Goal: Task Accomplishment & Management: Use online tool/utility

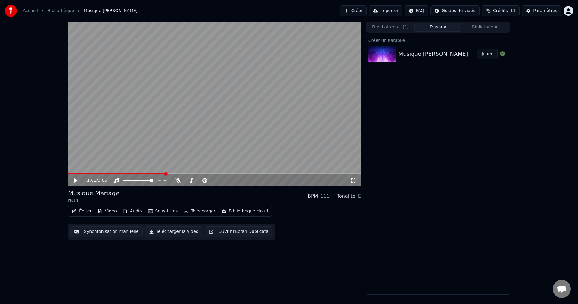
click at [390, 26] on button "File d'attente ( 1 )" at bounding box center [391, 27] width 48 height 9
click at [420, 24] on button "Travaux" at bounding box center [438, 27] width 48 height 9
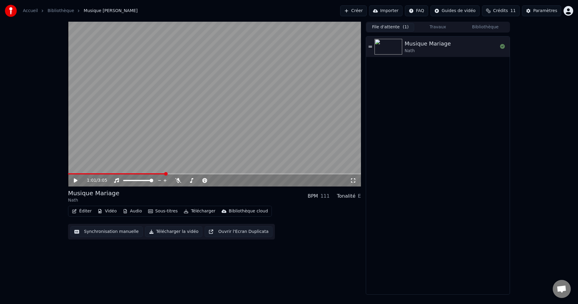
click at [396, 24] on button "File d'attente ( 1 )" at bounding box center [391, 27] width 48 height 9
click at [367, 12] on button "Créer" at bounding box center [353, 10] width 26 height 11
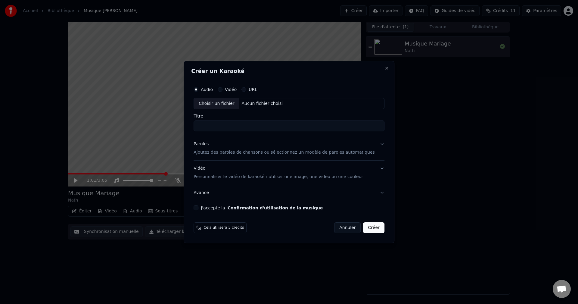
click at [252, 101] on div "Aucun fichier choisi" at bounding box center [262, 104] width 46 height 6
click at [275, 107] on div "Choisir un fichier Aucun fichier choisi" at bounding box center [288, 103] width 191 height 11
type input "**********"
click at [238, 154] on p "Ajoutez des paroles de chansons ou sélectionnez un modèle de paroles automatiqu…" at bounding box center [283, 153] width 181 height 6
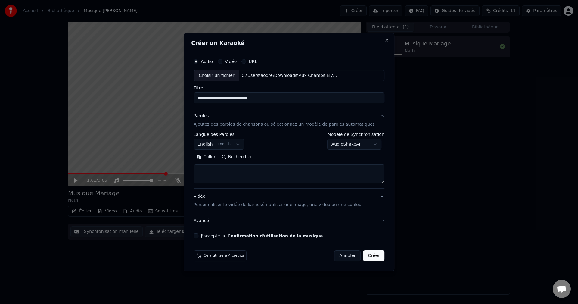
click at [241, 146] on button "English English" at bounding box center [218, 144] width 51 height 11
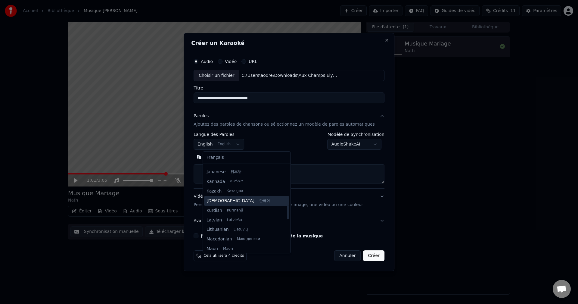
scroll to position [259, 0]
select select "**"
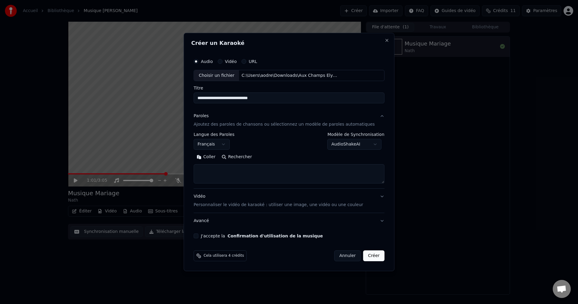
click at [338, 146] on body "**********" at bounding box center [289, 152] width 578 height 304
click at [281, 170] on body "**********" at bounding box center [289, 152] width 578 height 304
click at [265, 186] on div "**********" at bounding box center [288, 160] width 191 height 56
click at [263, 177] on textarea at bounding box center [288, 173] width 191 height 19
click at [326, 169] on textarea at bounding box center [288, 173] width 191 height 19
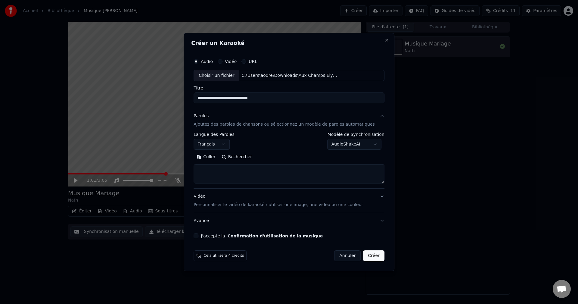
click at [322, 169] on textarea at bounding box center [288, 173] width 191 height 19
paste textarea "**********"
click at [279, 183] on textarea at bounding box center [279, 173] width 173 height 19
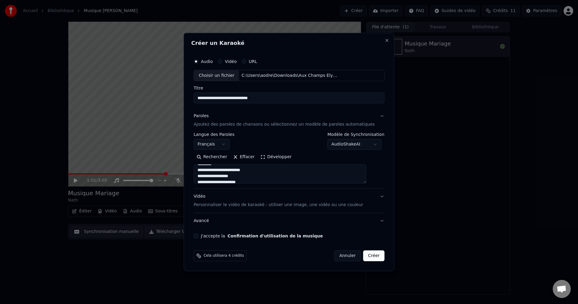
drag, startPoint x: 371, startPoint y: 182, endPoint x: 375, endPoint y: 185, distance: 4.9
click at [366, 184] on textarea at bounding box center [279, 173] width 173 height 19
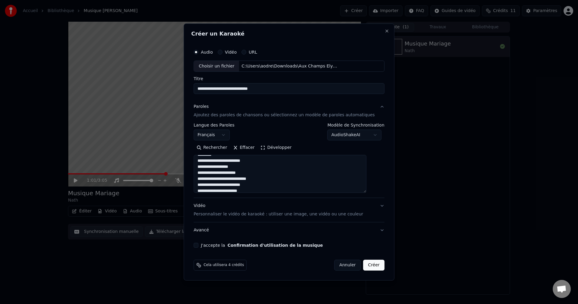
drag, startPoint x: 375, startPoint y: 191, endPoint x: 375, endPoint y: 198, distance: 6.9
click at [375, 198] on div "**********" at bounding box center [289, 147] width 196 height 206
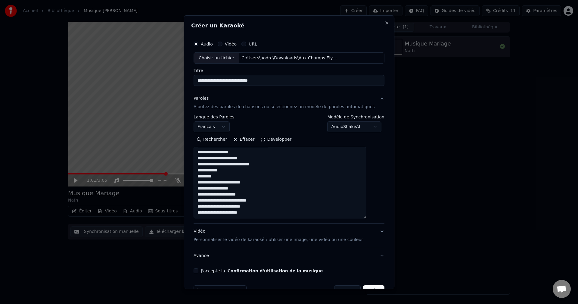
drag, startPoint x: 372, startPoint y: 189, endPoint x: 373, endPoint y: 214, distance: 24.4
click at [373, 214] on div "**********" at bounding box center [289, 155] width 196 height 240
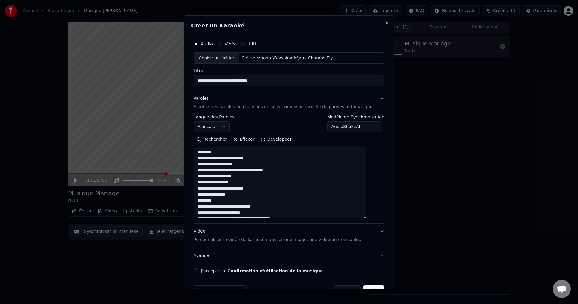
drag, startPoint x: 230, startPoint y: 152, endPoint x: 196, endPoint y: 151, distance: 33.4
click at [196, 151] on div "**********" at bounding box center [289, 151] width 211 height 273
drag, startPoint x: 224, startPoint y: 193, endPoint x: 201, endPoint y: 193, distance: 23.2
click at [201, 193] on textarea at bounding box center [279, 183] width 173 height 72
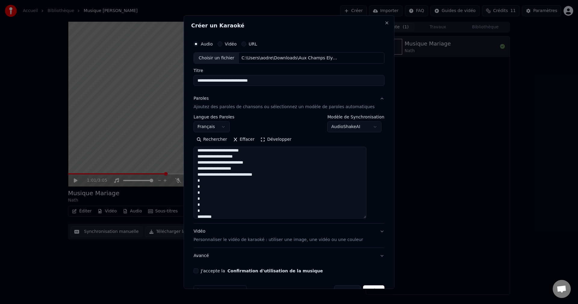
scroll to position [90, 0]
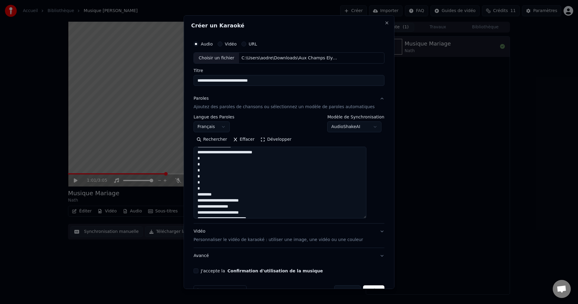
drag, startPoint x: 212, startPoint y: 188, endPoint x: 204, endPoint y: 160, distance: 29.0
click at [204, 160] on textarea at bounding box center [279, 183] width 173 height 72
drag, startPoint x: 222, startPoint y: 164, endPoint x: 204, endPoint y: 154, distance: 21.1
click at [204, 154] on textarea at bounding box center [279, 183] width 173 height 72
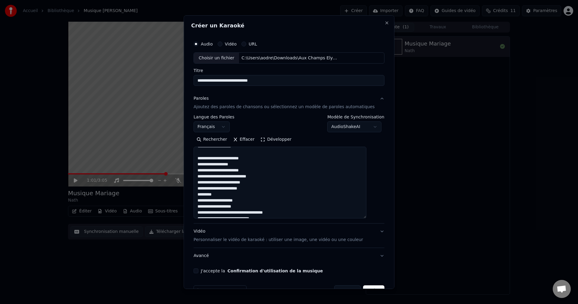
click at [261, 173] on textarea at bounding box center [279, 183] width 173 height 72
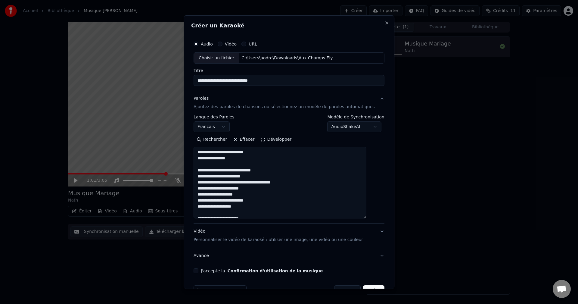
scroll to position [0, 0]
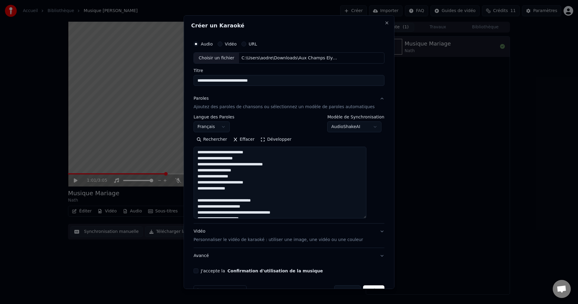
click at [248, 173] on textarea at bounding box center [279, 183] width 173 height 72
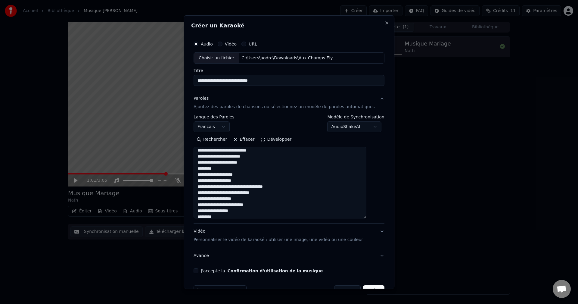
scroll to position [120, 0]
drag, startPoint x: 236, startPoint y: 164, endPoint x: 192, endPoint y: 165, distance: 43.9
click at [192, 165] on div "**********" at bounding box center [289, 151] width 211 height 273
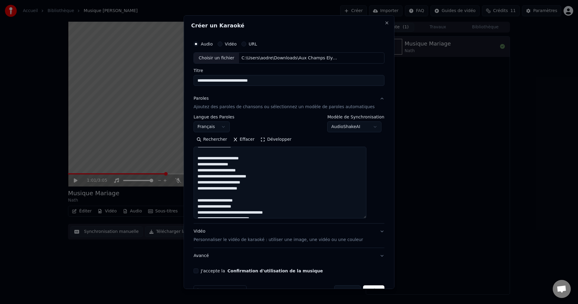
click at [220, 175] on textarea at bounding box center [279, 183] width 173 height 72
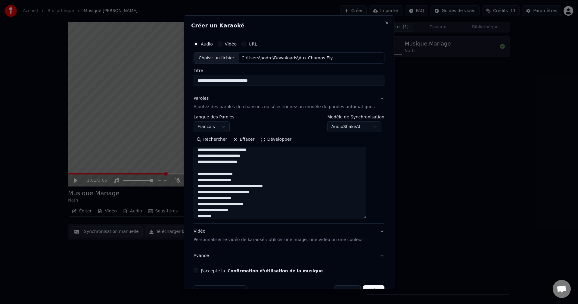
scroll to position [150, 0]
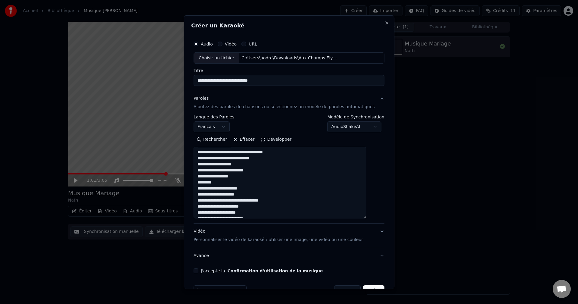
drag, startPoint x: 224, startPoint y: 183, endPoint x: 197, endPoint y: 184, distance: 26.8
click at [197, 184] on div "**********" at bounding box center [289, 151] width 211 height 273
drag, startPoint x: 227, startPoint y: 170, endPoint x: 206, endPoint y: 171, distance: 21.1
click at [206, 171] on textarea at bounding box center [279, 183] width 173 height 72
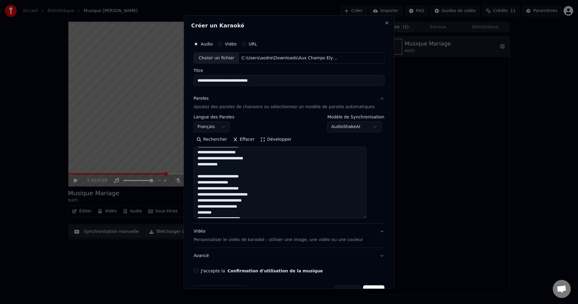
scroll to position [241, 0]
drag, startPoint x: 225, startPoint y: 184, endPoint x: 204, endPoint y: 184, distance: 20.8
click at [204, 184] on textarea at bounding box center [279, 183] width 173 height 72
drag, startPoint x: 224, startPoint y: 172, endPoint x: 203, endPoint y: 171, distance: 21.1
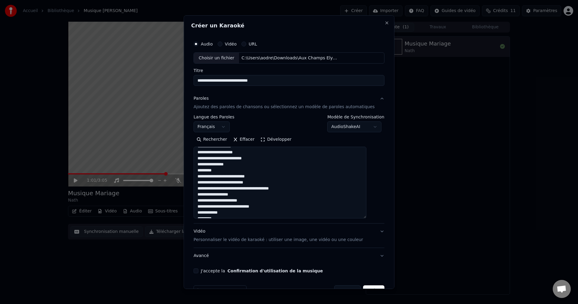
click at [203, 171] on textarea at bounding box center [279, 183] width 173 height 72
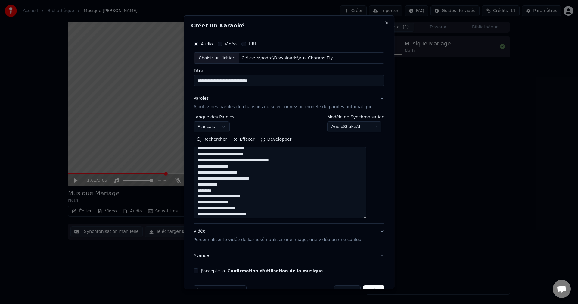
scroll to position [343, 0]
drag, startPoint x: 221, startPoint y: 177, endPoint x: 203, endPoint y: 175, distance: 18.8
click at [203, 175] on textarea at bounding box center [279, 183] width 173 height 72
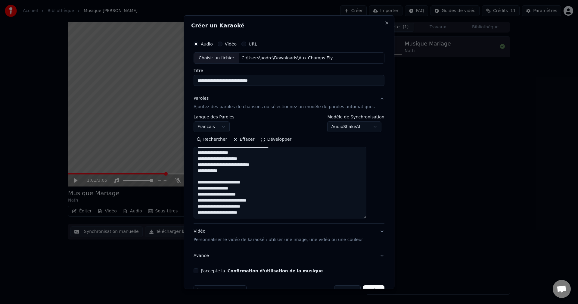
scroll to position [17, 0]
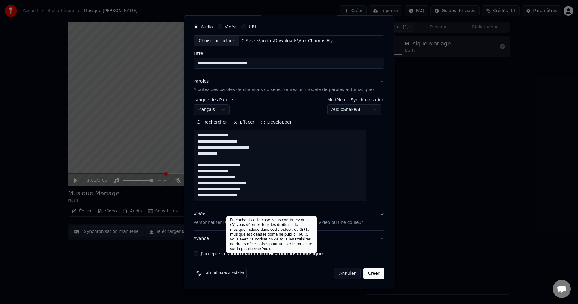
type textarea "**********"
drag, startPoint x: 202, startPoint y: 253, endPoint x: 208, endPoint y: 252, distance: 6.7
click at [198, 253] on button "J'accepte la Confirmation d'utilisation de la musique" at bounding box center [195, 253] width 5 height 5
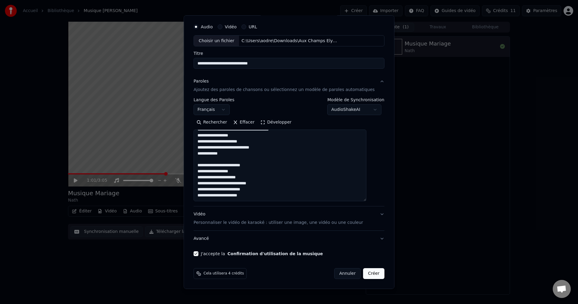
click at [309, 224] on p "Personnaliser le vidéo de karaoké : utiliser une image, une vidéo ou une couleur" at bounding box center [277, 222] width 169 height 6
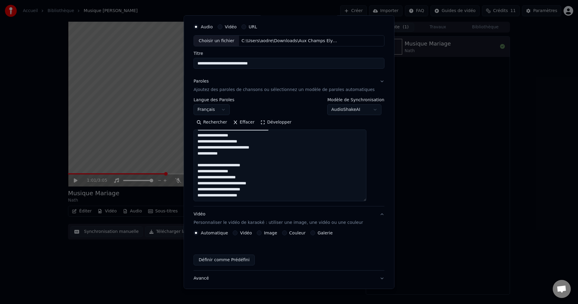
scroll to position [0, 0]
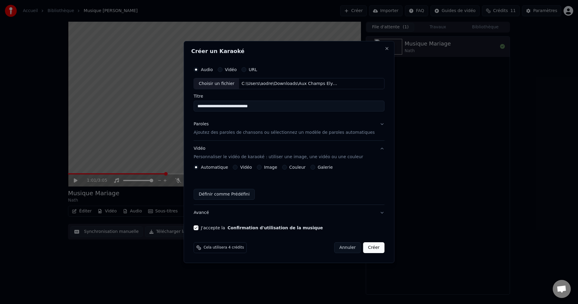
click at [295, 168] on label "Couleur" at bounding box center [297, 167] width 16 height 4
click at [287, 168] on button "Couleur" at bounding box center [284, 167] width 5 height 5
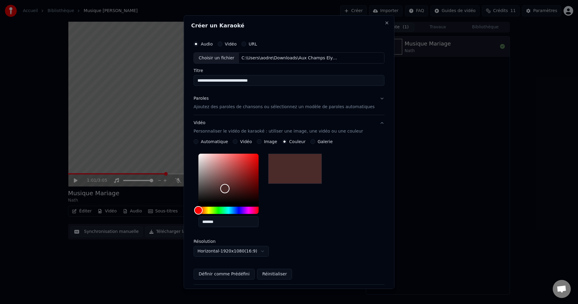
click at [231, 190] on div "Color" at bounding box center [228, 177] width 60 height 49
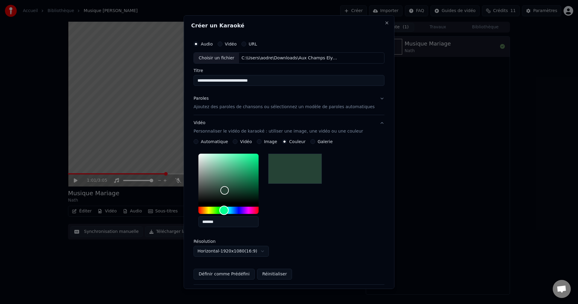
drag, startPoint x: 226, startPoint y: 208, endPoint x: 231, endPoint y: 208, distance: 4.5
click at [231, 208] on div "Hue" at bounding box center [228, 209] width 60 height 7
type input "*******"
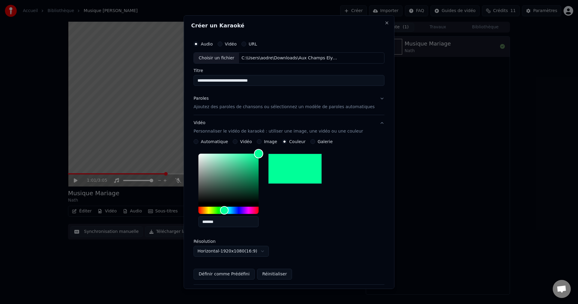
drag, startPoint x: 237, startPoint y: 188, endPoint x: 276, endPoint y: 132, distance: 68.2
click at [276, 132] on div "**********" at bounding box center [288, 199] width 191 height 169
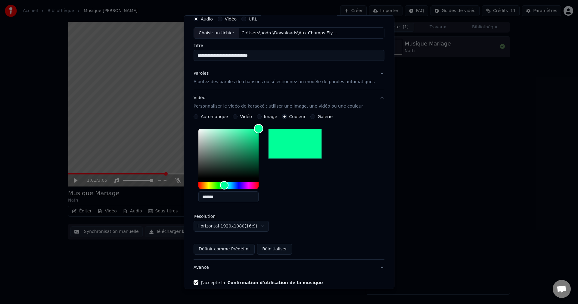
scroll to position [54, 0]
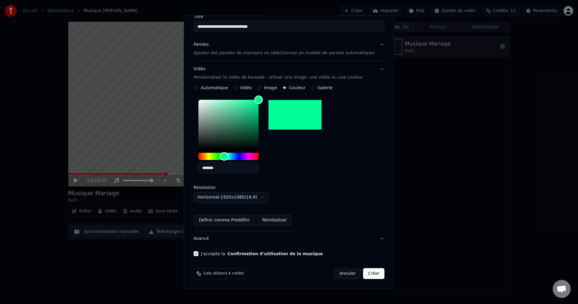
click at [365, 272] on button "Créer" at bounding box center [373, 273] width 21 height 11
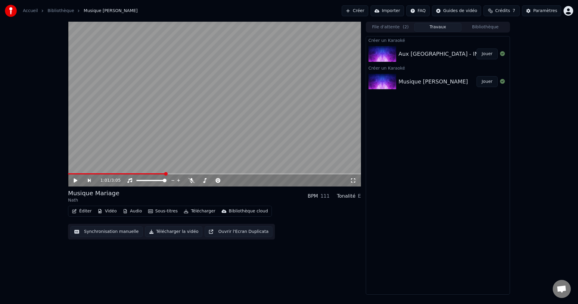
click at [411, 57] on div "Aux [GEOGRAPHIC_DATA] - INSTRUMENTAL" at bounding box center [456, 54] width 116 height 8
click at [412, 58] on div "Aux [GEOGRAPHIC_DATA] - INSTRUMENTAL Jouer" at bounding box center [438, 54] width 144 height 20
click at [429, 53] on div "Aux [GEOGRAPHIC_DATA] - INSTRUMENTAL" at bounding box center [456, 54] width 116 height 8
click at [390, 50] on img at bounding box center [382, 54] width 28 height 16
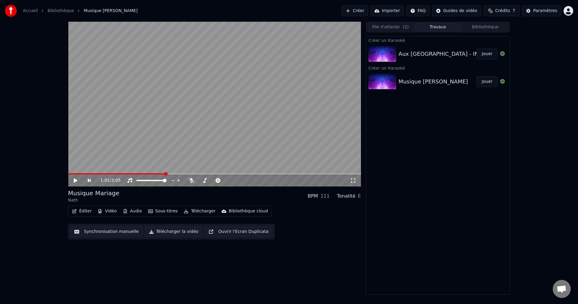
click at [390, 50] on img at bounding box center [382, 54] width 28 height 16
click at [487, 53] on button "Jouer" at bounding box center [486, 53] width 21 height 11
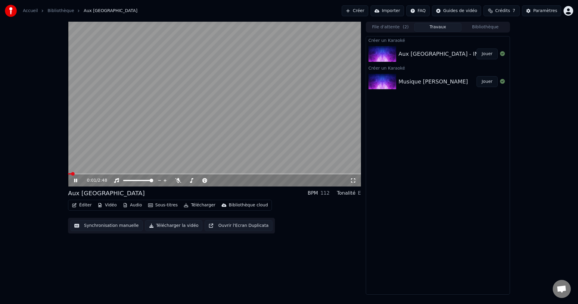
click at [75, 180] on icon at bounding box center [75, 180] width 3 height 4
click at [81, 204] on button "Éditer" at bounding box center [82, 205] width 24 height 8
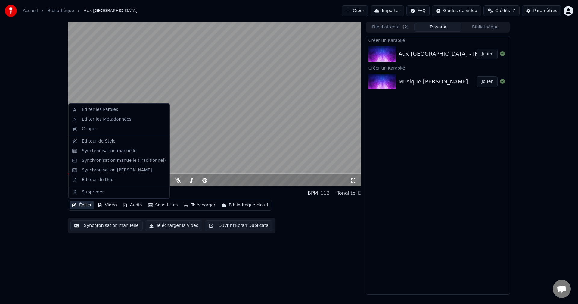
click at [96, 223] on button "Synchronisation manuelle" at bounding box center [106, 225] width 72 height 11
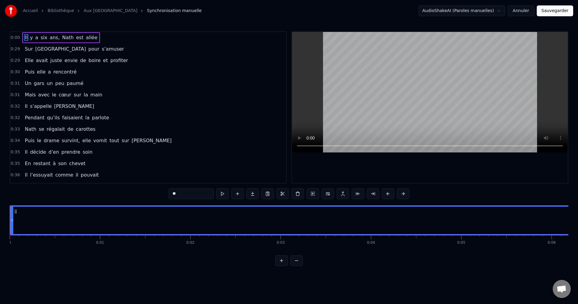
click at [25, 38] on span "Il" at bounding box center [26, 37] width 4 height 7
click at [13, 39] on span "0:00" at bounding box center [15, 38] width 9 height 6
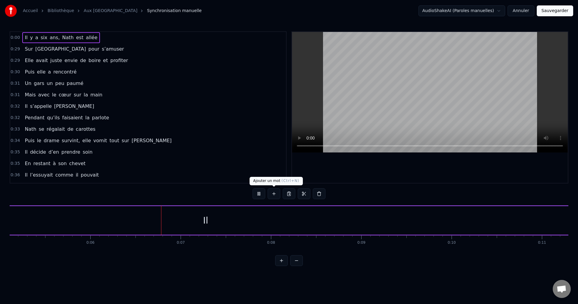
scroll to position [0, 516]
click at [261, 194] on button at bounding box center [258, 193] width 13 height 11
drag, startPoint x: 151, startPoint y: 222, endPoint x: 156, endPoint y: 222, distance: 5.1
click at [158, 222] on div "Il" at bounding box center [151, 220] width 1312 height 29
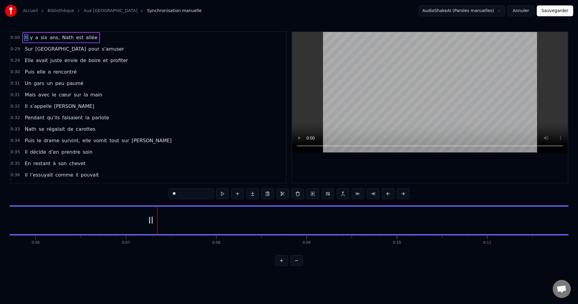
click at [152, 221] on div "Il" at bounding box center [150, 220] width 5 height 14
click at [151, 220] on div "Il" at bounding box center [150, 220] width 5 height 14
drag, startPoint x: 151, startPoint y: 220, endPoint x: 158, endPoint y: 220, distance: 7.2
click at [158, 220] on div "Il" at bounding box center [150, 219] width 1311 height 27
drag, startPoint x: 315, startPoint y: 221, endPoint x: 334, endPoint y: 221, distance: 19.0
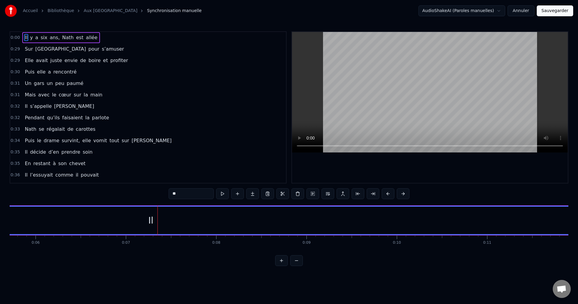
click at [334, 221] on div "Il" at bounding box center [150, 219] width 1311 height 27
click at [340, 221] on div "Il" at bounding box center [150, 219] width 1311 height 27
click at [362, 220] on div "Il" at bounding box center [150, 219] width 1311 height 27
click at [17, 37] on span "0:00" at bounding box center [15, 38] width 9 height 6
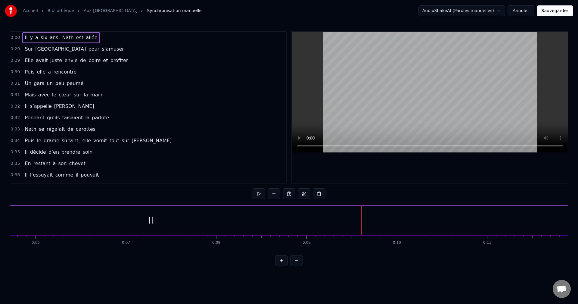
click at [17, 37] on span "0:00" at bounding box center [15, 38] width 9 height 6
drag, startPoint x: 17, startPoint y: 37, endPoint x: 26, endPoint y: 39, distance: 9.7
click at [18, 37] on span "0:00" at bounding box center [15, 38] width 9 height 6
click at [28, 40] on div "[DATE], Nath est allée" at bounding box center [60, 37] width 77 height 11
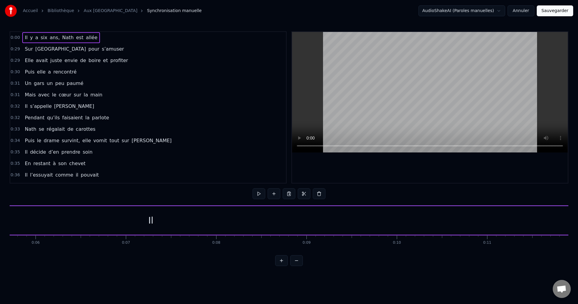
click at [343, 229] on div "Il" at bounding box center [151, 220] width 1312 height 29
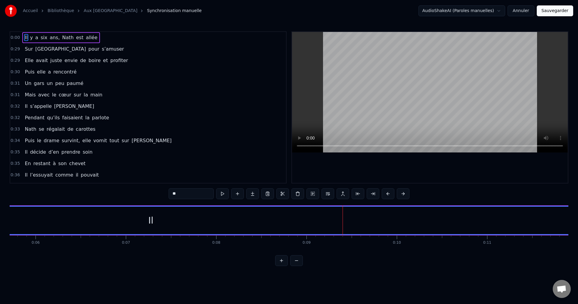
drag, startPoint x: 178, startPoint y: 194, endPoint x: 172, endPoint y: 194, distance: 6.9
click at [172, 194] on input "**" at bounding box center [191, 193] width 45 height 11
click at [352, 223] on div at bounding box center [150, 219] width 1311 height 27
click at [330, 221] on div at bounding box center [150, 219] width 1311 height 27
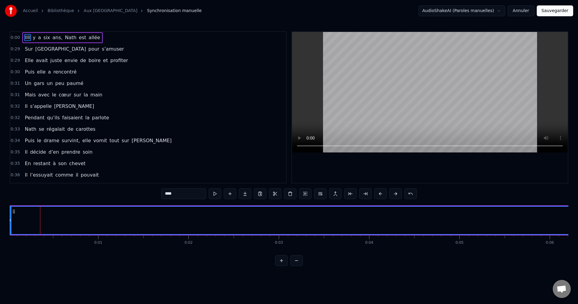
type input "****"
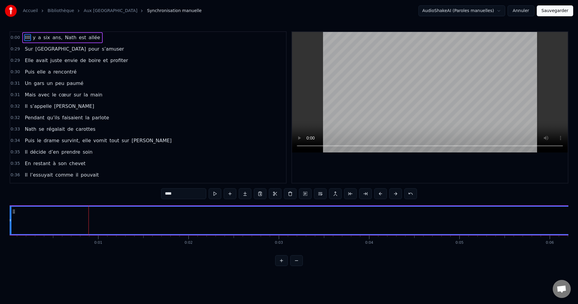
click at [25, 34] on span "IlIl" at bounding box center [27, 37] width 7 height 7
click at [25, 39] on span "IlIl" at bounding box center [27, 37] width 7 height 7
drag, startPoint x: 248, startPoint y: 223, endPoint x: 293, endPoint y: 223, distance: 44.8
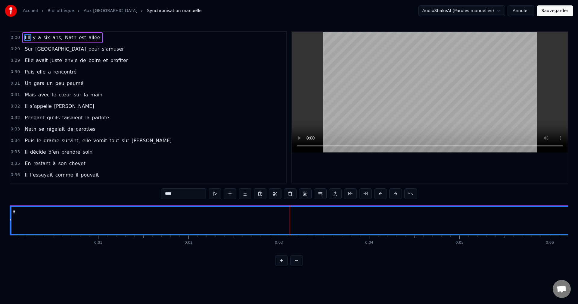
click at [282, 266] on button at bounding box center [281, 260] width 13 height 11
click at [513, 219] on icon at bounding box center [513, 220] width 2 height 5
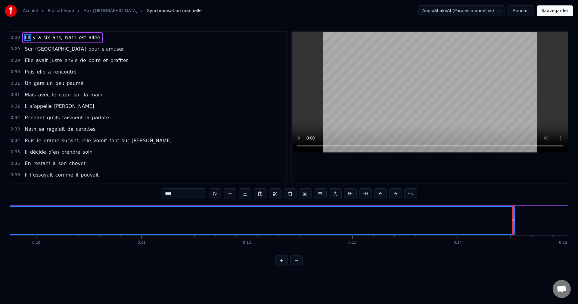
drag, startPoint x: 183, startPoint y: 194, endPoint x: 148, endPoint y: 194, distance: 34.6
click at [148, 194] on div "0:00 IlIl y a six ans, Nath est allée 0:29 Sur Paris pour s’amuser 0:29 Elle av…" at bounding box center [289, 148] width 558 height 234
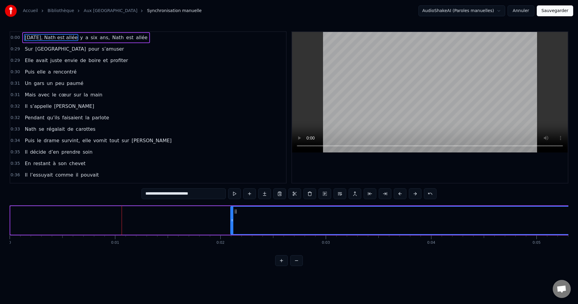
drag, startPoint x: 13, startPoint y: 216, endPoint x: 233, endPoint y: 218, distance: 220.0
click at [233, 218] on div at bounding box center [232, 219] width 2 height 27
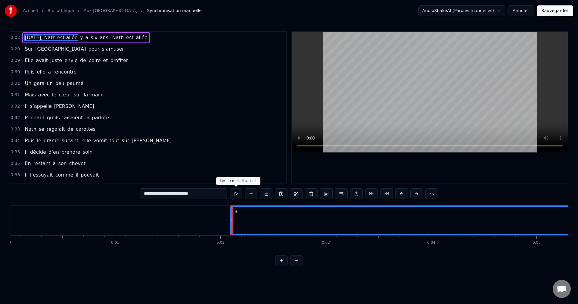
type input "**********"
click at [235, 193] on button at bounding box center [236, 193] width 13 height 11
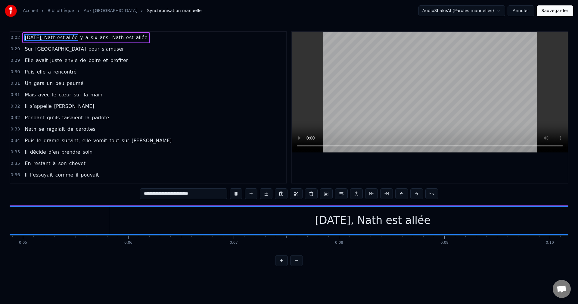
scroll to position [0, 517]
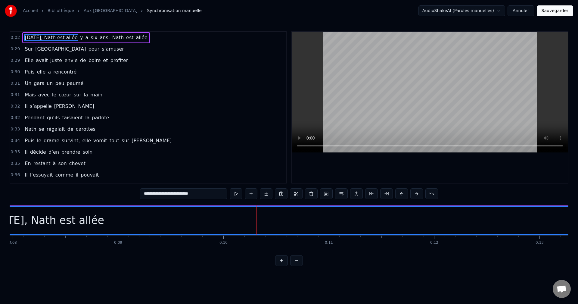
click at [230, 188] on button at bounding box center [236, 193] width 13 height 11
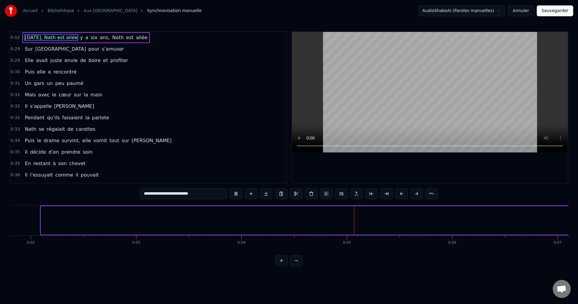
drag, startPoint x: 41, startPoint y: 221, endPoint x: 572, endPoint y: 225, distance: 530.5
click at [577, 226] on div "Accueil [GEOGRAPHIC_DATA] Synchronisation manuelle AudioShakeAI (Paroles manuel…" at bounding box center [289, 133] width 578 height 266
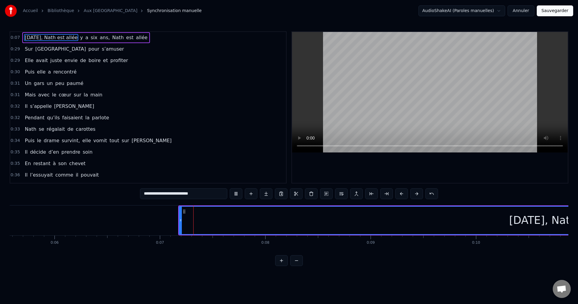
scroll to position [0, 688]
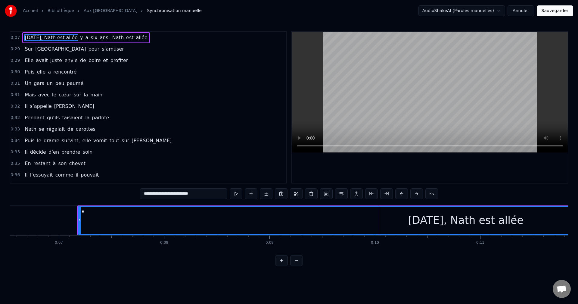
click at [230, 188] on button at bounding box center [236, 193] width 13 height 11
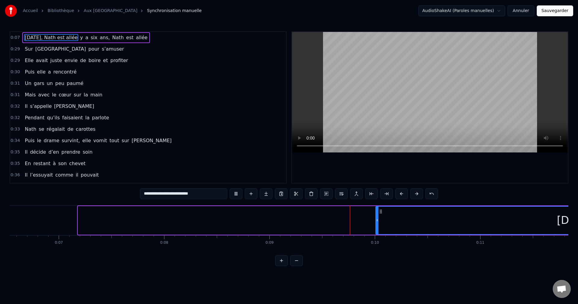
drag, startPoint x: 80, startPoint y: 221, endPoint x: 377, endPoint y: 219, distance: 297.3
click at [377, 218] on icon at bounding box center [377, 220] width 2 height 5
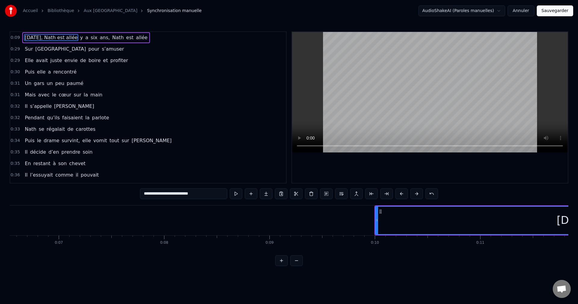
click at [230, 188] on button at bounding box center [236, 193] width 13 height 11
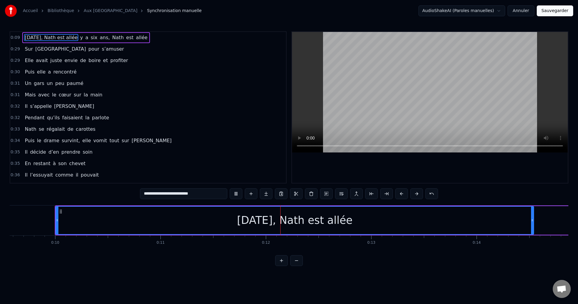
click at [230, 188] on button at bounding box center [236, 193] width 13 height 11
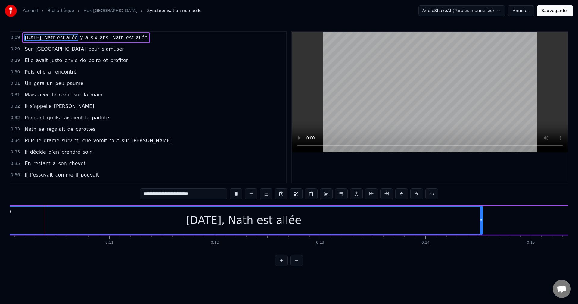
scroll to position [0, 1042]
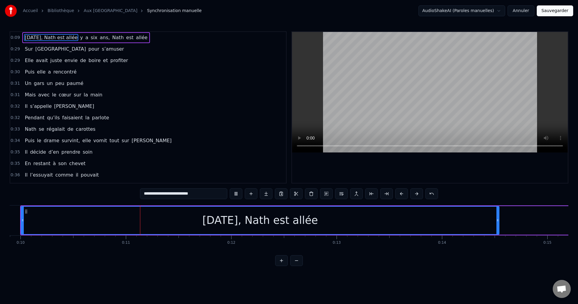
click at [230, 188] on button at bounding box center [236, 193] width 13 height 11
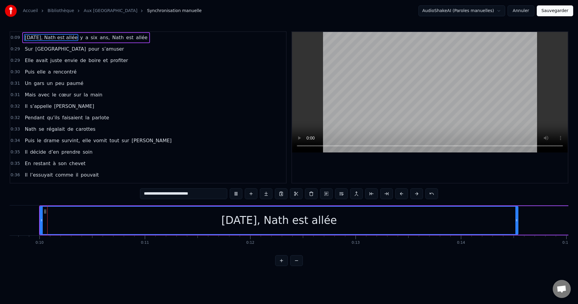
scroll to position [0, 1022]
click at [230, 188] on button at bounding box center [236, 193] width 13 height 11
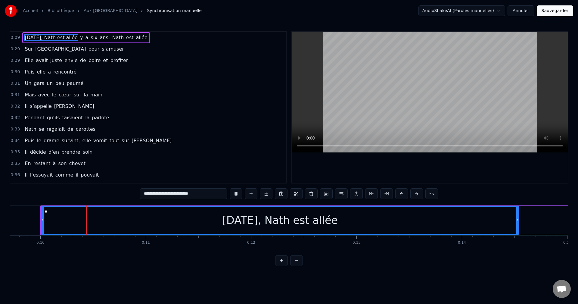
click at [47, 36] on span "[DATE], Nath est allée" at bounding box center [51, 37] width 54 height 7
click at [50, 37] on span "[DATE], Nath est allée" at bounding box center [51, 37] width 54 height 7
click at [70, 36] on span "[DATE], Nath est allée" at bounding box center [51, 37] width 54 height 7
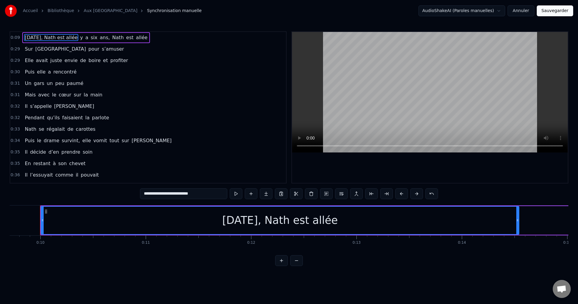
drag, startPoint x: 186, startPoint y: 193, endPoint x: 164, endPoint y: 192, distance: 22.0
click at [164, 192] on input "**********" at bounding box center [183, 193] width 87 height 11
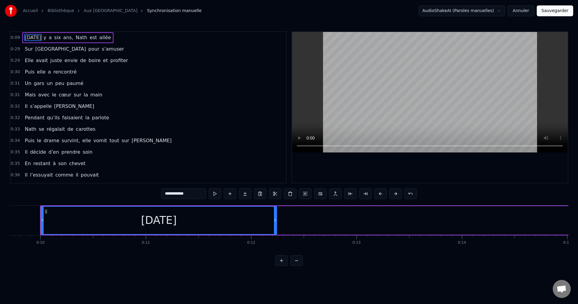
drag, startPoint x: 518, startPoint y: 218, endPoint x: 56, endPoint y: 225, distance: 461.7
click at [274, 223] on div at bounding box center [275, 219] width 2 height 27
type input "**********"
click at [47, 219] on div "[DATE]" at bounding box center [157, 219] width 233 height 27
drag, startPoint x: 273, startPoint y: 218, endPoint x: 247, endPoint y: 221, distance: 26.3
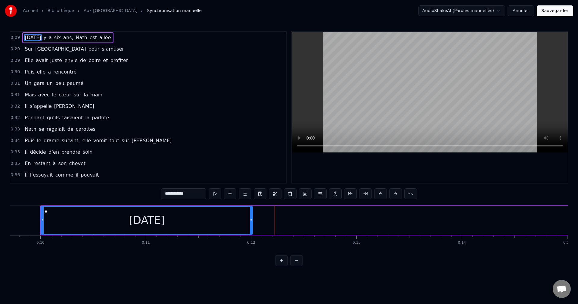
click at [250, 221] on icon at bounding box center [251, 220] width 2 height 5
click at [48, 221] on div "[DATE]" at bounding box center [144, 219] width 207 height 27
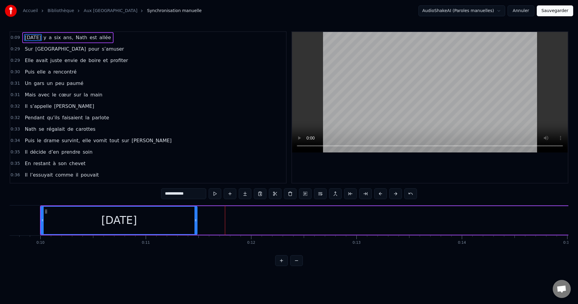
drag, startPoint x: 247, startPoint y: 219, endPoint x: 196, endPoint y: 222, distance: 51.6
click at [196, 222] on icon at bounding box center [195, 220] width 2 height 5
click at [48, 224] on div "[DATE]" at bounding box center [119, 219] width 156 height 27
drag, startPoint x: 195, startPoint y: 218, endPoint x: 155, endPoint y: 221, distance: 39.8
click at [167, 221] on icon at bounding box center [168, 220] width 2 height 5
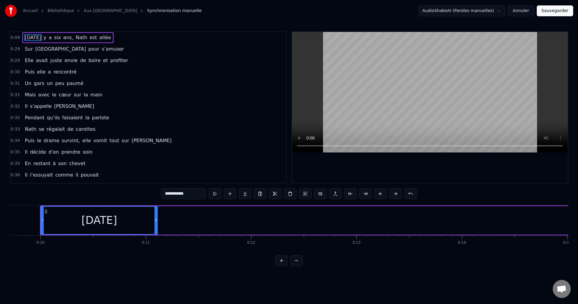
click at [51, 221] on div "[DATE]" at bounding box center [99, 219] width 116 height 27
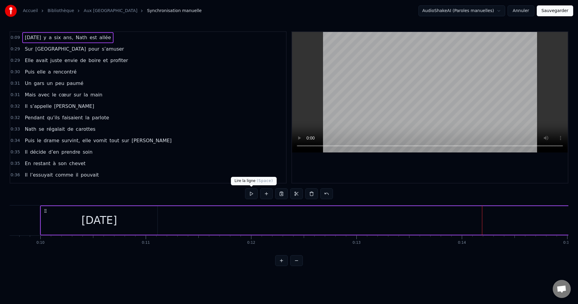
click at [252, 194] on button at bounding box center [251, 193] width 13 height 11
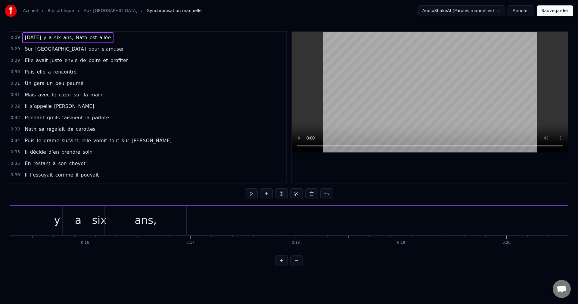
scroll to position [0, 1542]
click at [123, 219] on div "y" at bounding box center [125, 220] width 6 height 16
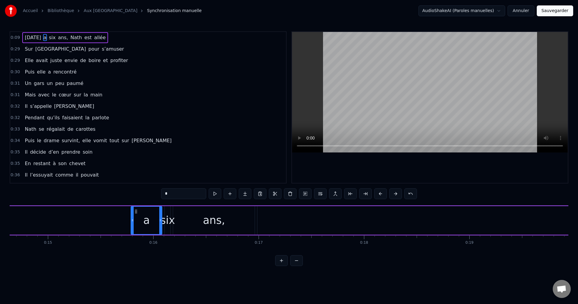
click at [135, 221] on div "a" at bounding box center [146, 219] width 30 height 27
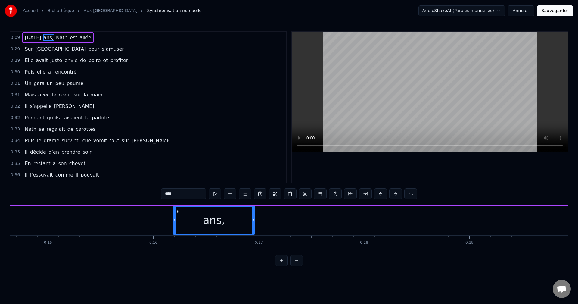
type input "****"
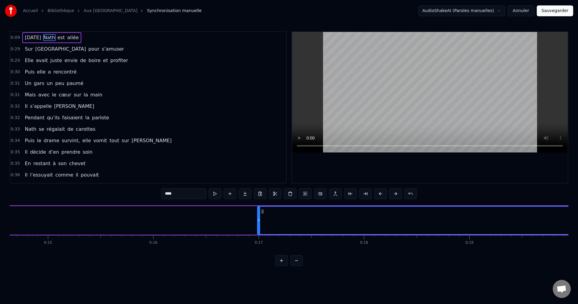
drag, startPoint x: 295, startPoint y: 221, endPoint x: 223, endPoint y: 223, distance: 72.8
click at [202, 224] on div "[DATE] Nath est allée" at bounding box center [538, 220] width 2034 height 30
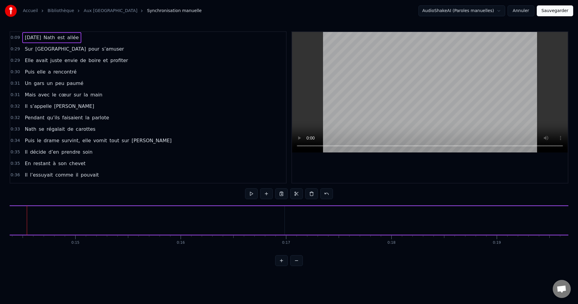
scroll to position [0, 1501]
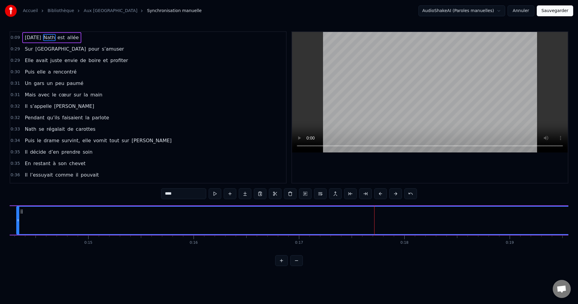
drag, startPoint x: 299, startPoint y: 221, endPoint x: 22, endPoint y: 221, distance: 276.8
click at [19, 221] on icon at bounding box center [18, 220] width 2 height 5
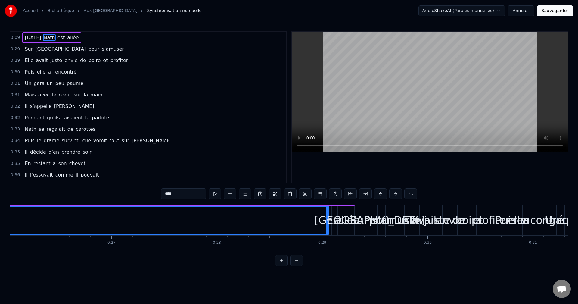
scroll to position [0, 2722]
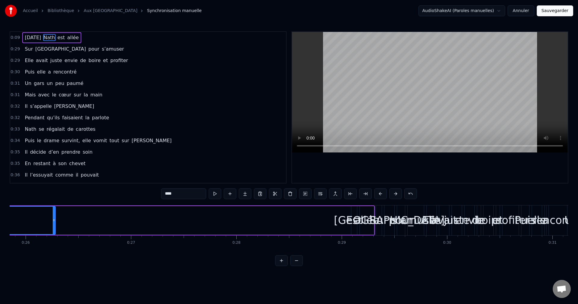
drag, startPoint x: 346, startPoint y: 219, endPoint x: 50, endPoint y: 235, distance: 296.5
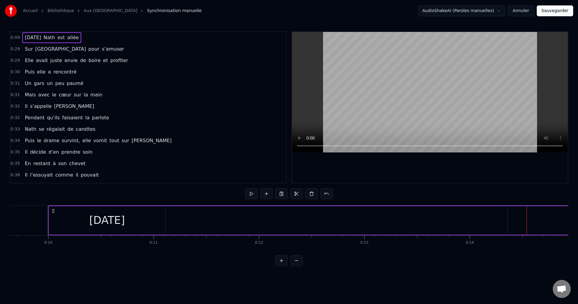
scroll to position [0, 985]
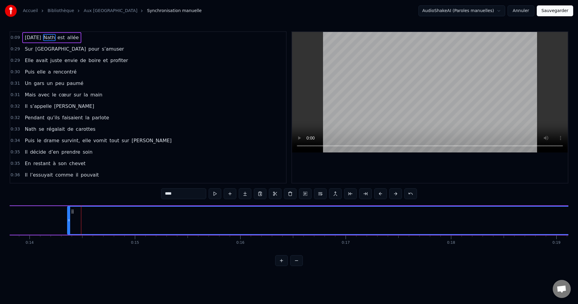
scroll to position [0, 1496]
drag, startPoint x: 42, startPoint y: 223, endPoint x: 9, endPoint y: 224, distance: 33.1
click at [9, 224] on div "Accueil [GEOGRAPHIC_DATA] Synchronisation manuelle AudioShakeAI (Paroles manuel…" at bounding box center [289, 133] width 578 height 266
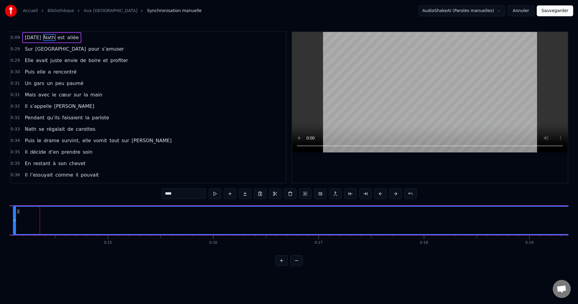
drag, startPoint x: 27, startPoint y: 221, endPoint x: 0, endPoint y: 221, distance: 27.1
click at [0, 221] on div "Accueil [GEOGRAPHIC_DATA] Synchronisation manuelle AudioShakeAI (Paroles manuel…" at bounding box center [289, 133] width 578 height 266
drag, startPoint x: 15, startPoint y: 221, endPoint x: 7, endPoint y: 220, distance: 8.2
click at [7, 220] on div "Accueil [GEOGRAPHIC_DATA] Synchronisation manuelle AudioShakeAI (Paroles manuel…" at bounding box center [289, 133] width 578 height 266
click at [50, 10] on link "Bibliothèque" at bounding box center [61, 11] width 26 height 6
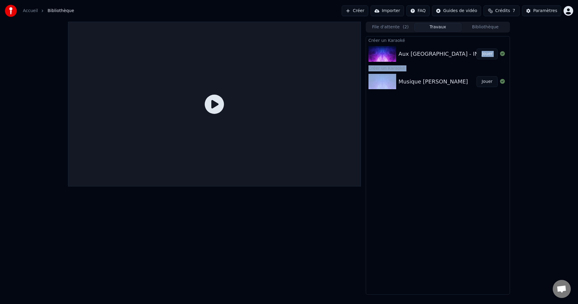
drag, startPoint x: 444, startPoint y: 132, endPoint x: 407, endPoint y: 44, distance: 95.2
click at [407, 44] on div "Créer un Karaoké Aux [GEOGRAPHIC_DATA] - INSTRUMENTAL Jouer Créer un [DEMOGRAPH…" at bounding box center [438, 165] width 144 height 258
drag, startPoint x: 413, startPoint y: 51, endPoint x: 415, endPoint y: 55, distance: 5.0
click at [415, 55] on div "Aux [GEOGRAPHIC_DATA] - INSTRUMENTAL" at bounding box center [456, 54] width 116 height 8
click at [474, 44] on div "Aux [GEOGRAPHIC_DATA] - INSTRUMENTAL Jouer" at bounding box center [438, 54] width 144 height 20
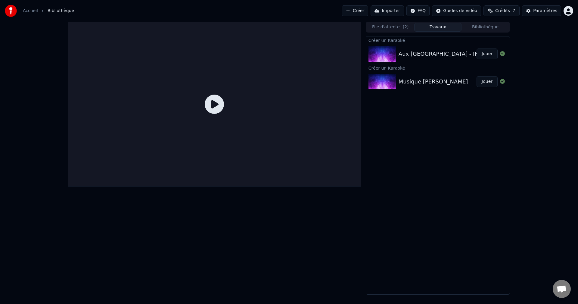
click at [390, 32] on div "File d'attente ( 2 ) Travaux Bibliothèque" at bounding box center [438, 27] width 144 height 11
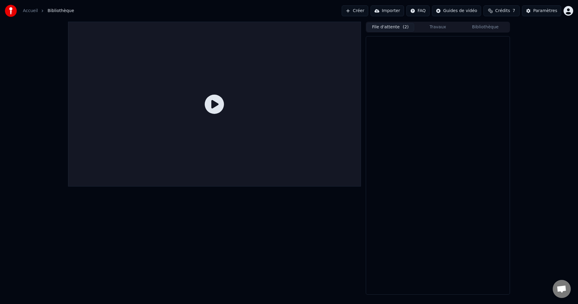
click at [391, 28] on button "File d'attente ( 2 )" at bounding box center [391, 27] width 48 height 9
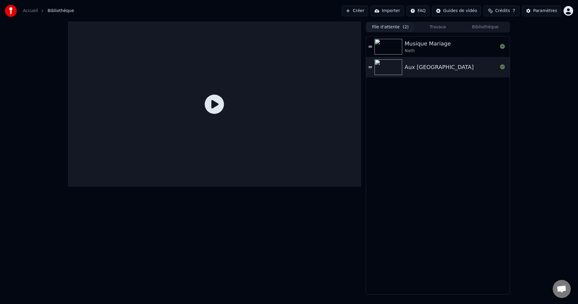
click at [28, 10] on link "Accueil" at bounding box center [30, 11] width 15 height 6
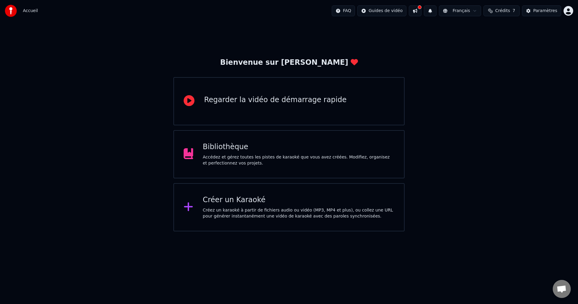
click at [205, 212] on div "Créez un karaoké à partir de fichiers audio ou vidéo (MP3, MP4 et plus), ou col…" at bounding box center [299, 213] width 192 height 12
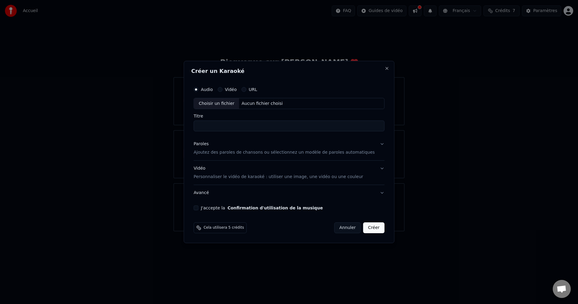
click at [249, 101] on div "Aucun fichier choisi" at bounding box center [262, 104] width 46 height 6
type input "**********"
click at [267, 156] on button "Paroles Ajoutez des paroles de chansons ou sélectionnez un modèle de paroles au…" at bounding box center [288, 148] width 191 height 24
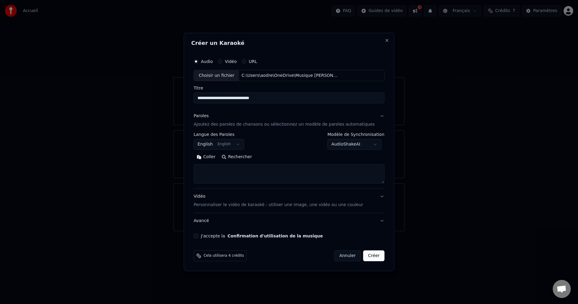
click at [222, 171] on textarea at bounding box center [288, 173] width 191 height 19
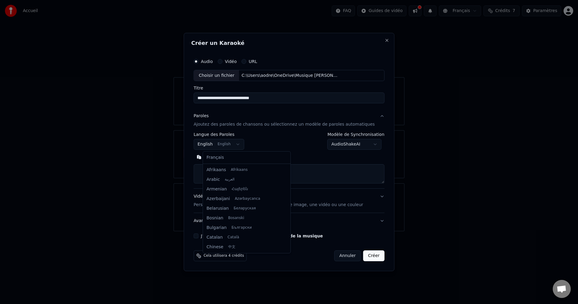
click at [227, 143] on body "**********" at bounding box center [289, 115] width 578 height 231
select select "**"
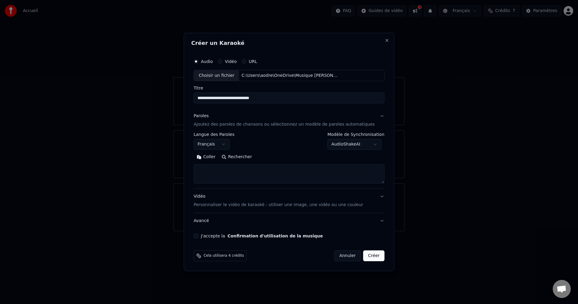
click at [310, 173] on textarea at bounding box center [288, 173] width 191 height 19
paste textarea "**********"
drag, startPoint x: 230, startPoint y: 169, endPoint x: 171, endPoint y: 166, distance: 59.1
click at [171, 166] on body "**********" at bounding box center [289, 115] width 578 height 231
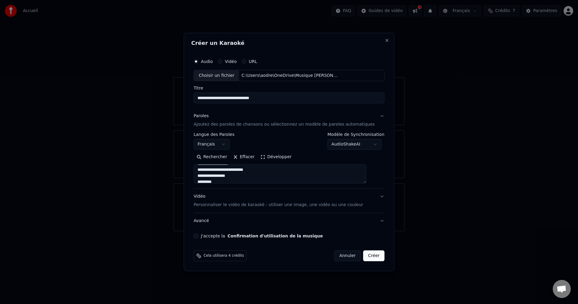
scroll to position [2, 0]
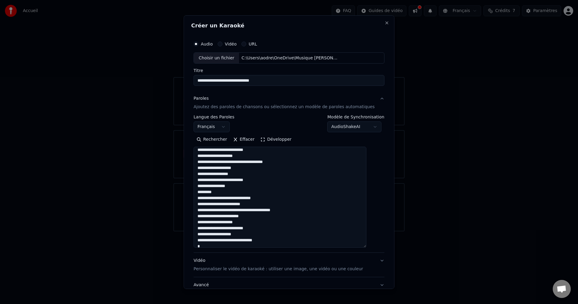
drag, startPoint x: 375, startPoint y: 181, endPoint x: 367, endPoint y: 245, distance: 64.5
click at [366, 245] on textarea at bounding box center [279, 197] width 173 height 101
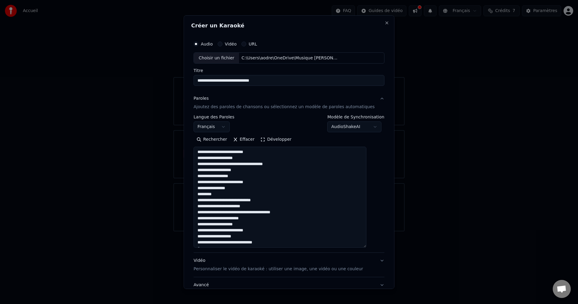
scroll to position [0, 0]
drag, startPoint x: 210, startPoint y: 195, endPoint x: 203, endPoint y: 194, distance: 7.2
click at [203, 194] on textarea at bounding box center [279, 197] width 173 height 101
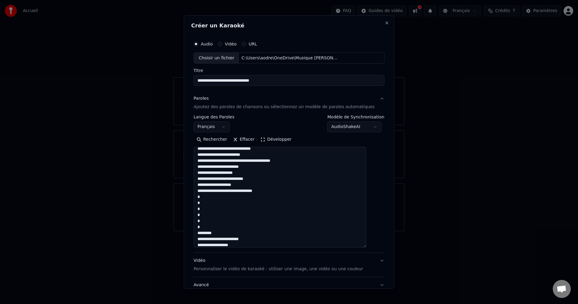
scroll to position [60, 0]
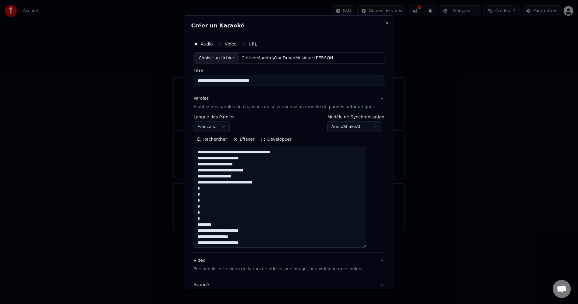
drag, startPoint x: 228, startPoint y: 224, endPoint x: 202, endPoint y: 185, distance: 47.2
click at [202, 185] on textarea at bounding box center [279, 197] width 173 height 101
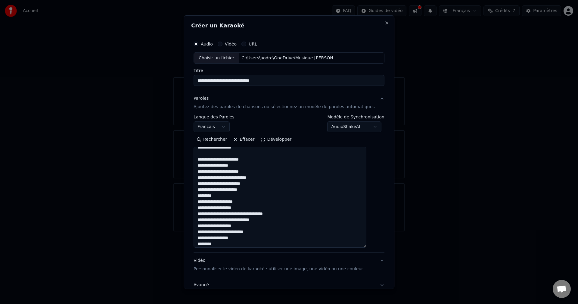
scroll to position [120, 0]
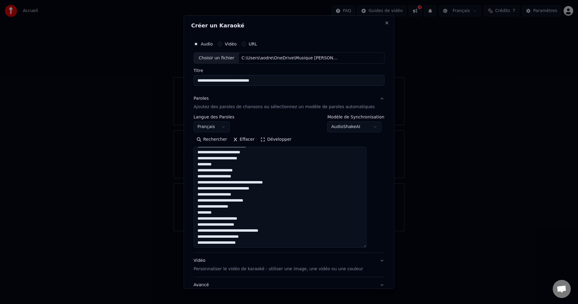
click at [206, 165] on textarea at bounding box center [279, 197] width 173 height 101
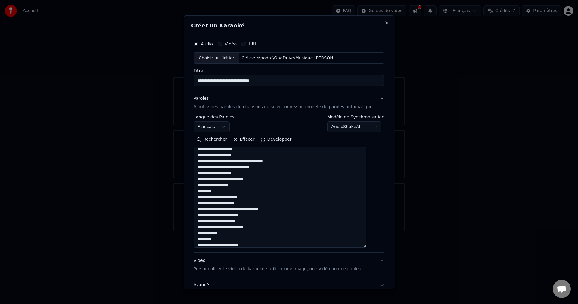
scroll to position [150, 0]
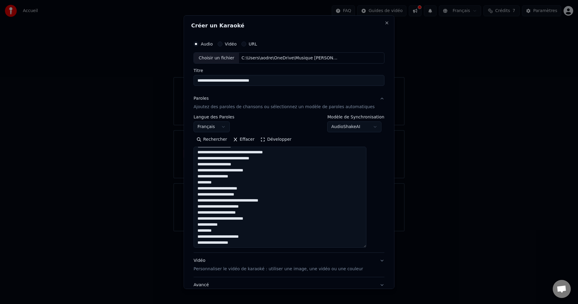
click at [207, 184] on textarea at bounding box center [279, 197] width 173 height 101
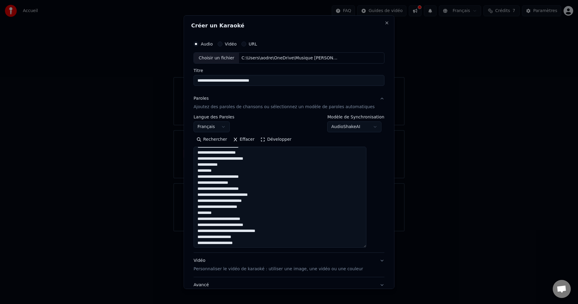
scroll to position [211, 0]
click at [208, 167] on textarea at bounding box center [279, 197] width 173 height 101
click at [208, 171] on textarea at bounding box center [279, 197] width 173 height 101
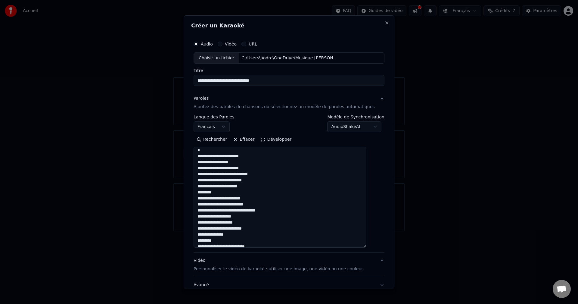
scroll to position [241, 0]
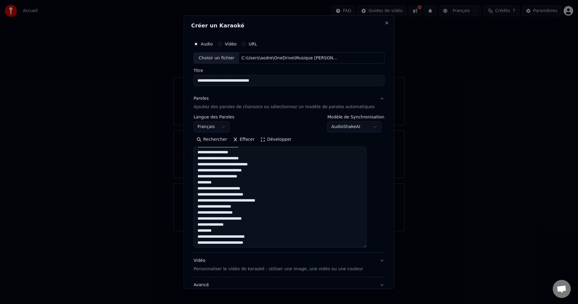
click at [210, 183] on textarea at bounding box center [279, 197] width 173 height 101
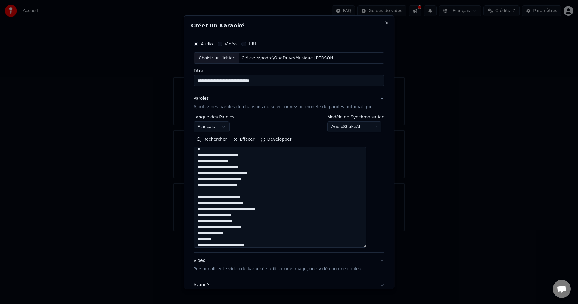
scroll to position [219, 0]
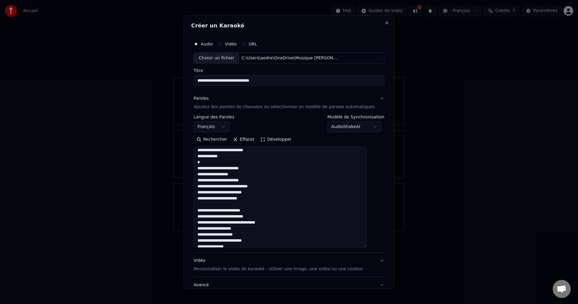
click at [258, 180] on textarea at bounding box center [279, 197] width 173 height 101
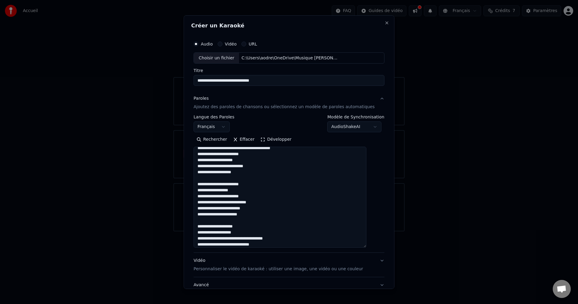
scroll to position [90, 0]
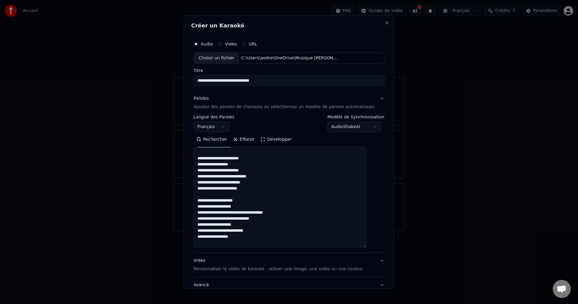
click at [255, 168] on textarea at bounding box center [279, 197] width 173 height 101
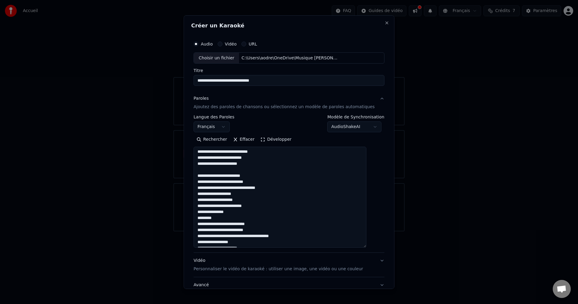
scroll to position [271, 0]
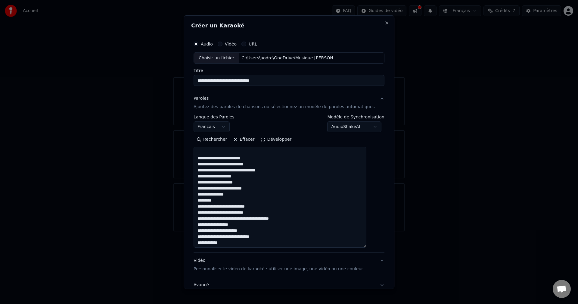
click at [227, 199] on textarea at bounding box center [279, 197] width 173 height 101
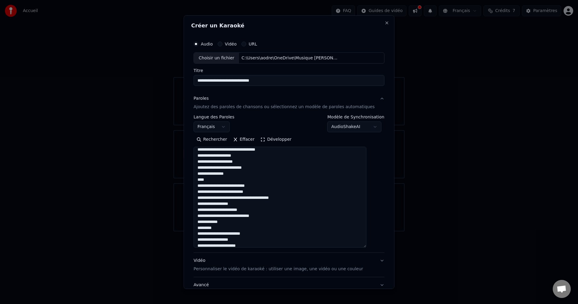
scroll to position [301, 0]
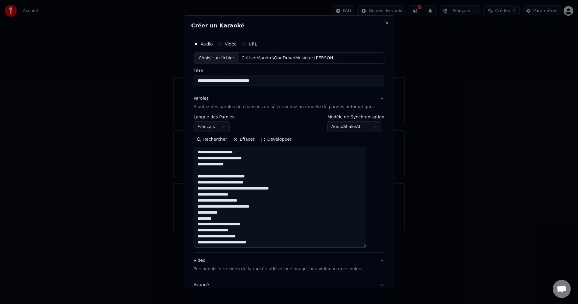
click at [223, 217] on textarea at bounding box center [279, 197] width 173 height 101
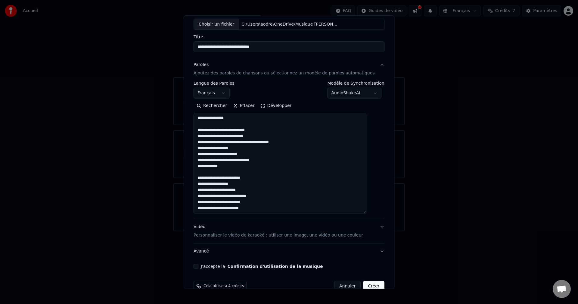
scroll to position [46, 0]
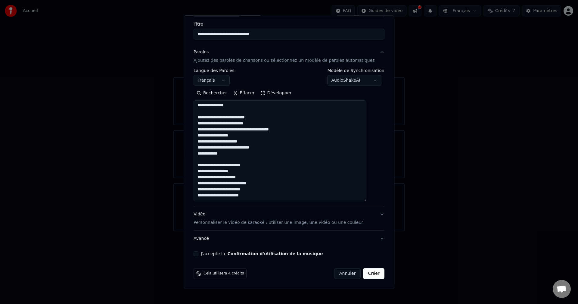
type textarea "**********"
click at [232, 224] on p "Personnaliser le vidéo de karaoké : utiliser une image, une vidéo ou une couleur" at bounding box center [277, 222] width 169 height 6
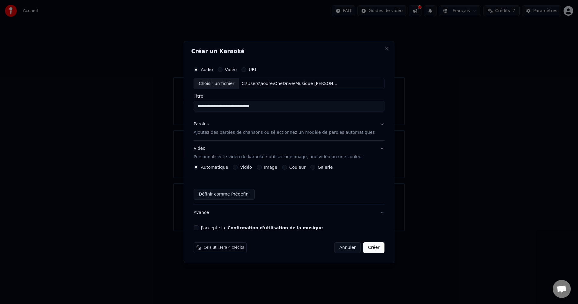
click at [287, 167] on button "Couleur" at bounding box center [284, 167] width 5 height 5
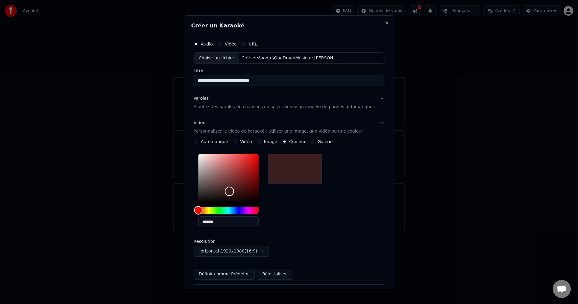
drag, startPoint x: 236, startPoint y: 191, endPoint x: 220, endPoint y: 204, distance: 20.6
click at [234, 191] on div "Color" at bounding box center [228, 177] width 60 height 49
click at [229, 209] on div "Hue" at bounding box center [228, 209] width 60 height 7
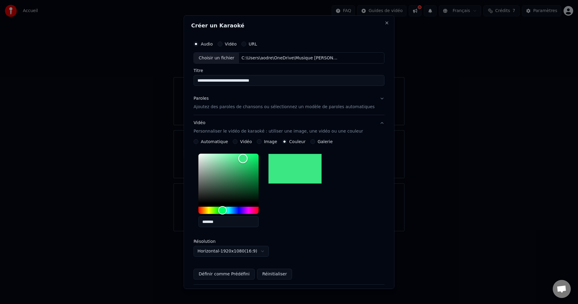
type input "*******"
drag, startPoint x: 248, startPoint y: 169, endPoint x: 287, endPoint y: 144, distance: 46.9
click at [287, 145] on div "**********" at bounding box center [288, 209] width 191 height 140
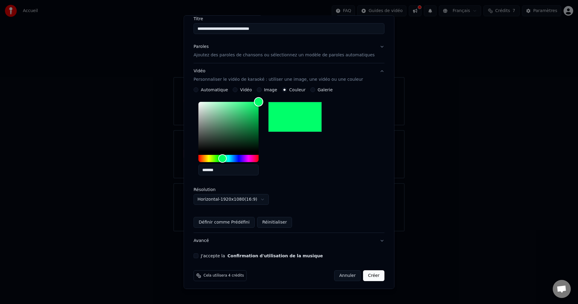
scroll to position [54, 0]
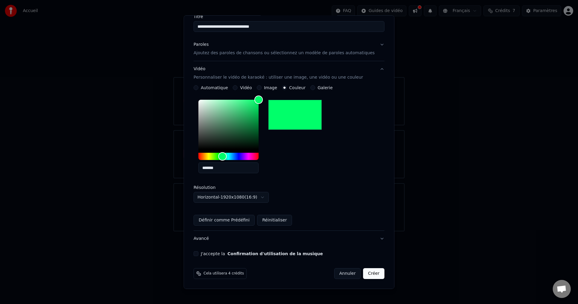
click at [218, 252] on label "J'accepte la Confirmation d'utilisation de la musique" at bounding box center [262, 253] width 122 height 4
click at [198, 252] on button "J'accepte la Confirmation d'utilisation de la musique" at bounding box center [195, 253] width 5 height 5
click at [363, 274] on button "Créer" at bounding box center [373, 273] width 21 height 11
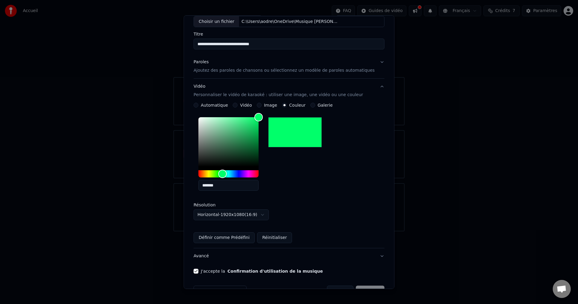
scroll to position [24, 0]
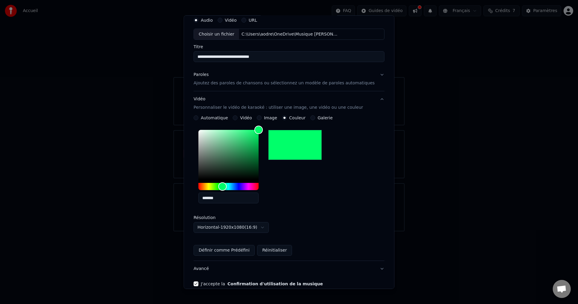
click at [370, 75] on button "Paroles Ajoutez des paroles de chansons ou sélectionnez un modèle de paroles au…" at bounding box center [288, 79] width 191 height 24
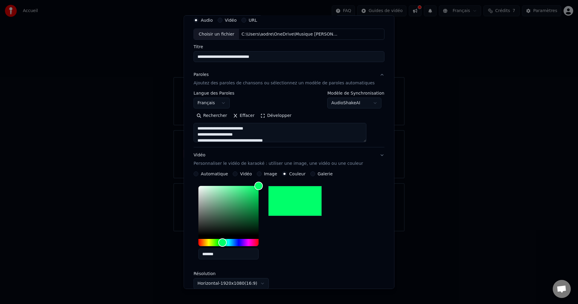
scroll to position [0, 0]
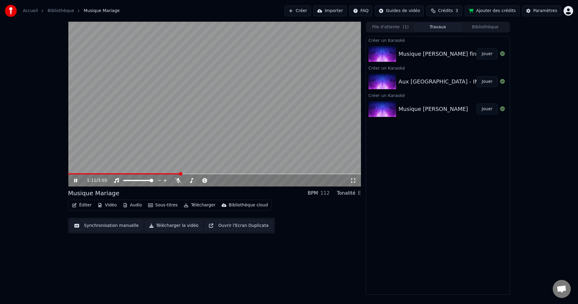
click at [75, 178] on icon at bounding box center [80, 180] width 14 height 5
click at [68, 174] on span at bounding box center [69, 173] width 3 height 1
click at [73, 179] on div "0:00 / 3:05" at bounding box center [214, 180] width 288 height 6
click at [75, 180] on icon at bounding box center [76, 180] width 4 height 4
click at [75, 181] on icon at bounding box center [75, 180] width 3 height 4
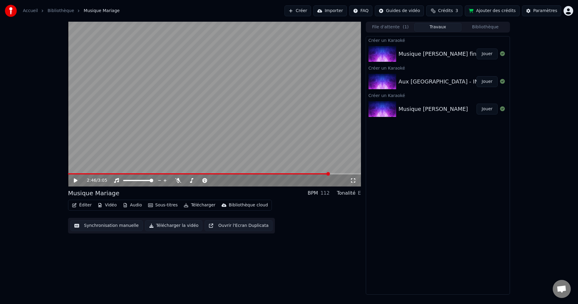
click at [81, 204] on button "Éditer" at bounding box center [82, 205] width 24 height 8
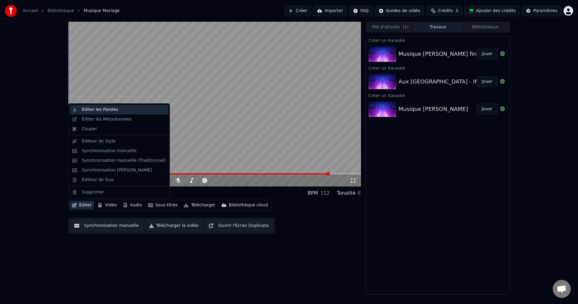
click at [101, 111] on div "Éditer les Paroles" at bounding box center [100, 110] width 36 height 6
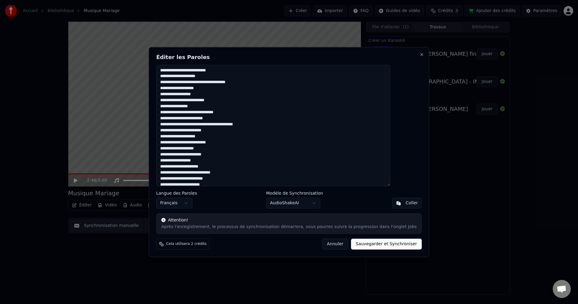
click at [221, 91] on textarea at bounding box center [273, 126] width 234 height 122
click at [261, 142] on textarea at bounding box center [273, 126] width 234 height 122
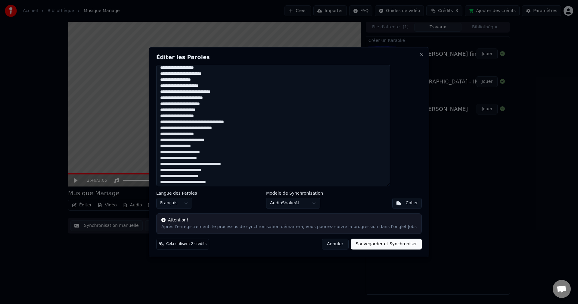
scroll to position [90, 0]
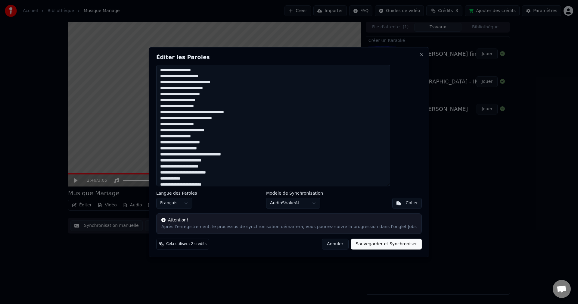
click at [184, 137] on textarea at bounding box center [273, 126] width 234 height 122
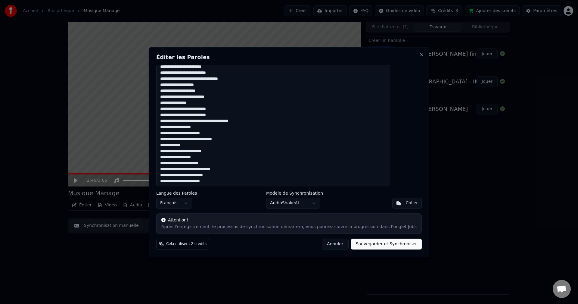
scroll to position [245, 0]
type textarea "**********"
click at [377, 245] on button "Sauvegarder et Synchroniser" at bounding box center [386, 243] width 71 height 11
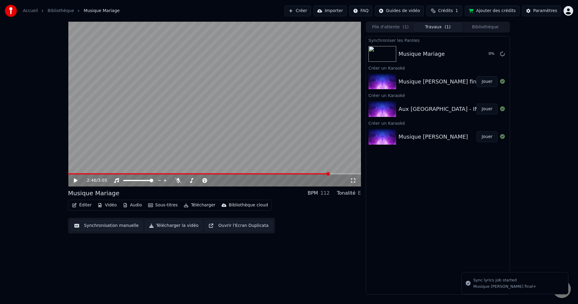
click at [160, 224] on button "Télécharger la vidéo" at bounding box center [173, 225] width 57 height 11
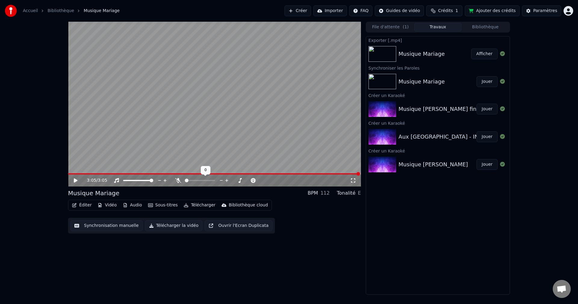
click at [187, 172] on video at bounding box center [214, 104] width 293 height 165
click at [194, 173] on span at bounding box center [131, 173] width 126 height 1
click at [77, 181] on icon at bounding box center [75, 180] width 3 height 4
click at [191, 203] on button "Télécharger" at bounding box center [199, 205] width 36 height 8
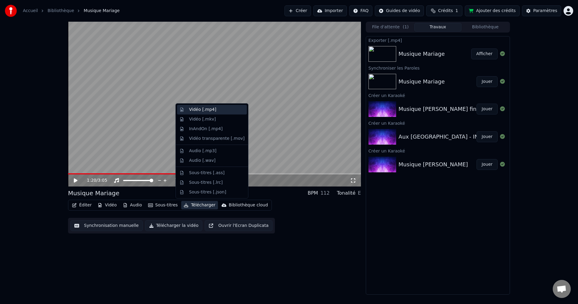
click at [207, 112] on div "Vidéo [.mp4]" at bounding box center [202, 110] width 27 height 6
